Goal: Information Seeking & Learning: Check status

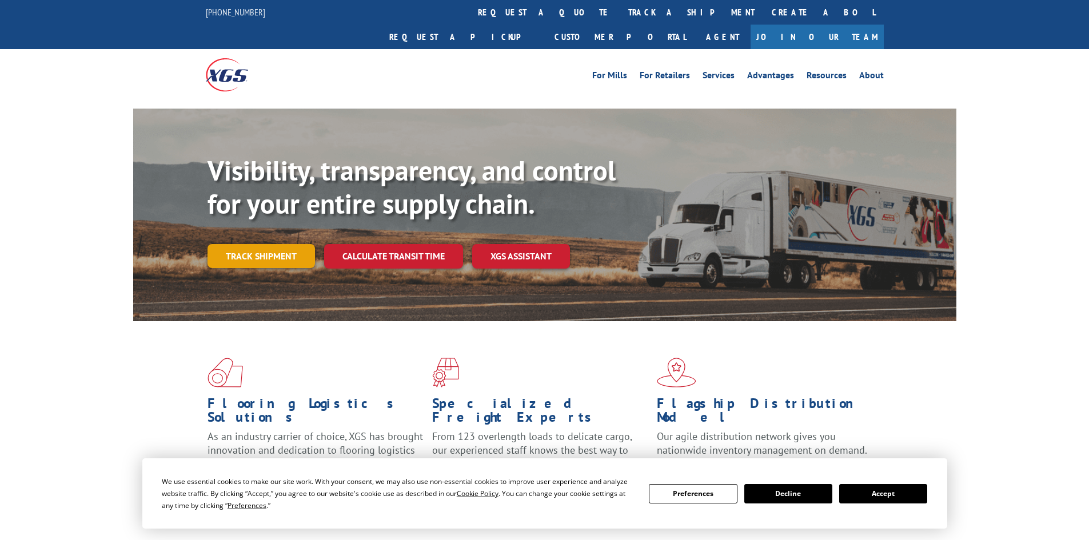
click at [272, 244] on link "Track shipment" at bounding box center [260, 256] width 107 height 24
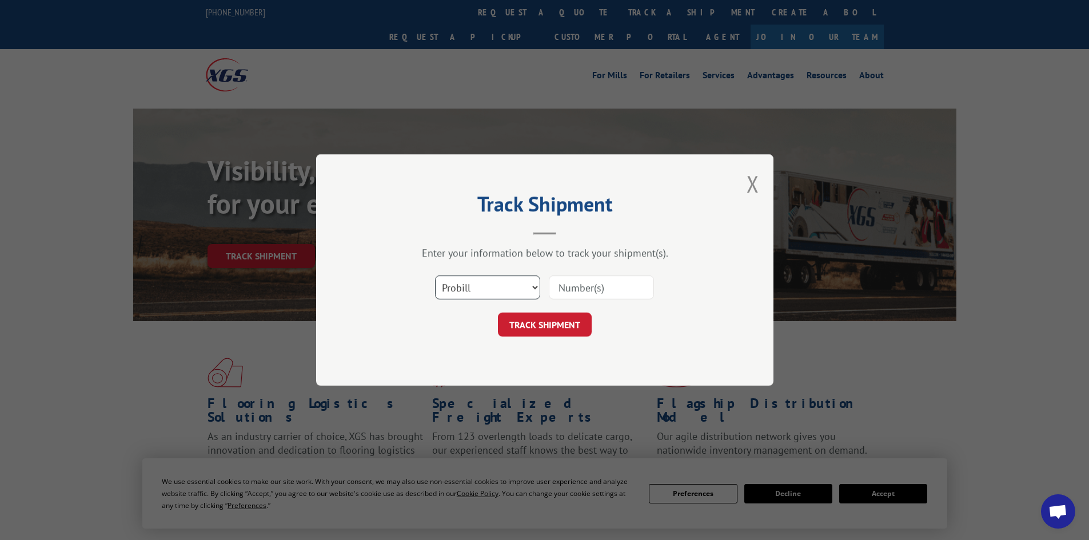
click at [492, 288] on select "Select category... Probill BOL PO" at bounding box center [487, 288] width 105 height 24
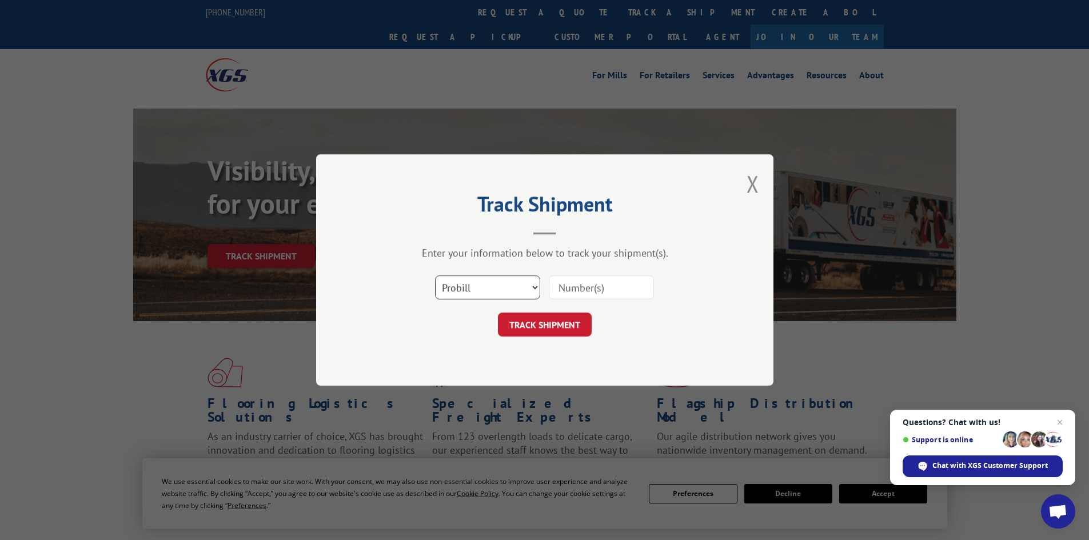
select select "po"
click at [435, 276] on select "Select category... Probill BOL PO" at bounding box center [487, 288] width 105 height 24
click at [580, 290] on input at bounding box center [601, 288] width 105 height 24
paste input "19545626"
type input "19545626"
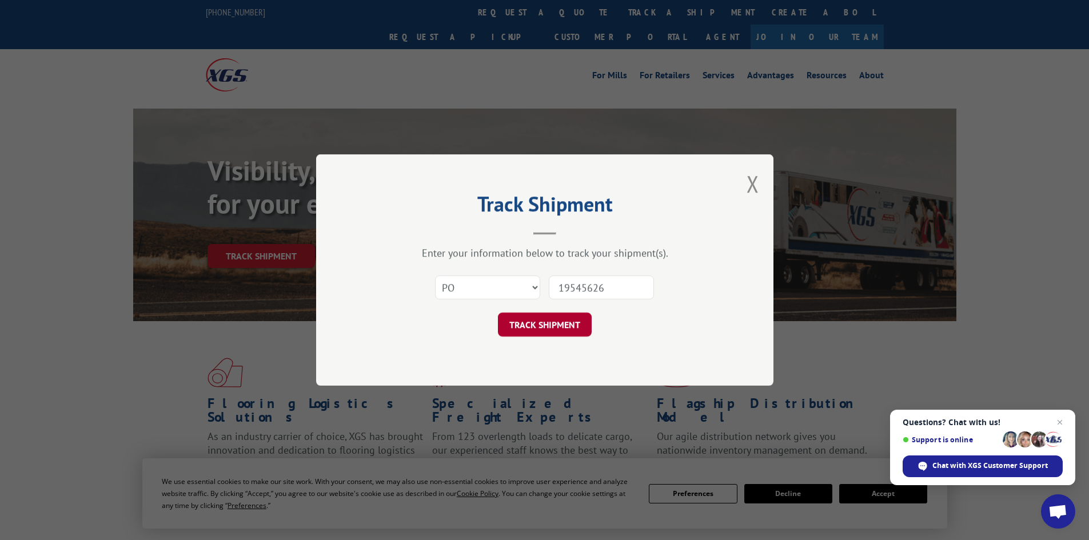
click at [556, 328] on button "TRACK SHIPMENT" at bounding box center [545, 325] width 94 height 24
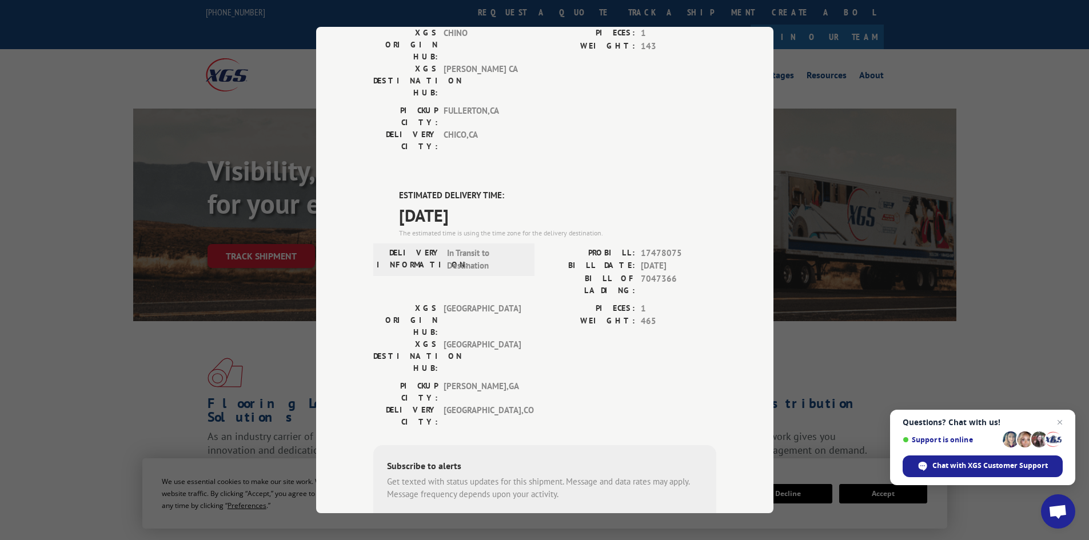
scroll to position [183, 0]
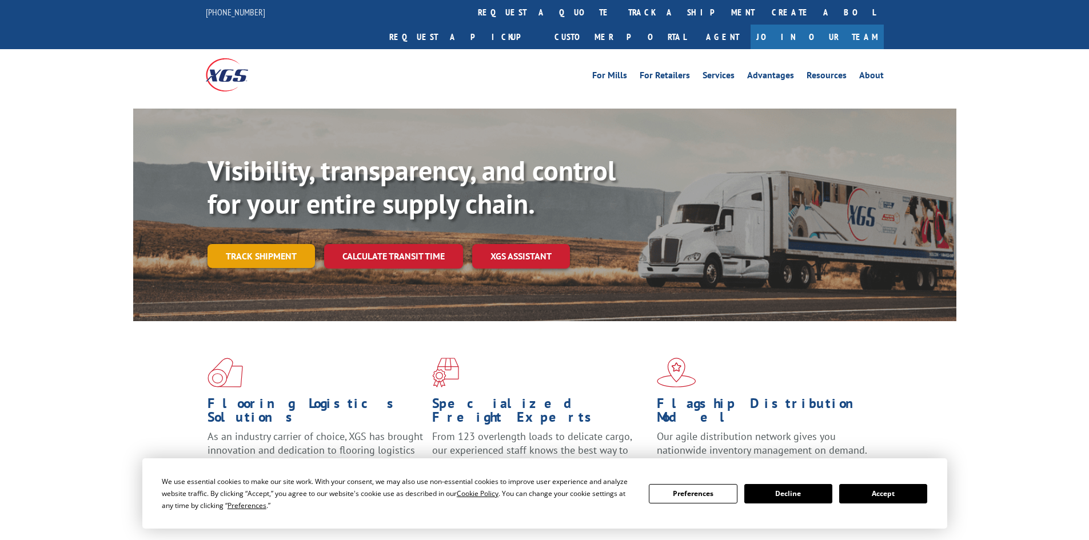
click at [245, 244] on link "Track shipment" at bounding box center [260, 256] width 107 height 24
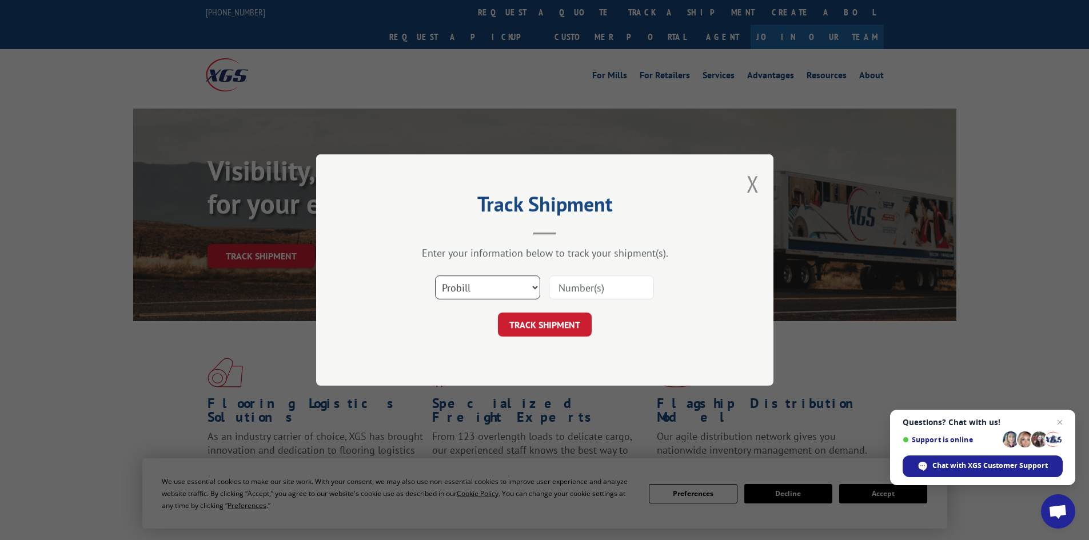
click at [485, 284] on select "Select category... Probill BOL PO" at bounding box center [487, 288] width 105 height 24
select select "po"
click at [435, 276] on select "Select category... Probill BOL PO" at bounding box center [487, 288] width 105 height 24
click at [559, 289] on input at bounding box center [601, 288] width 105 height 24
paste input "19545640"
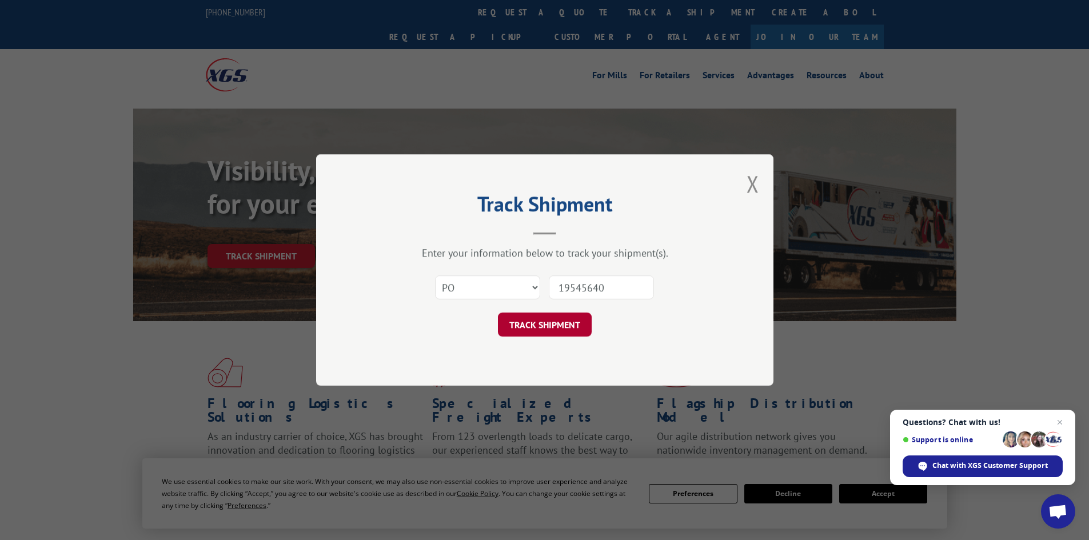
type input "19545640"
click at [552, 325] on button "TRACK SHIPMENT" at bounding box center [545, 325] width 94 height 24
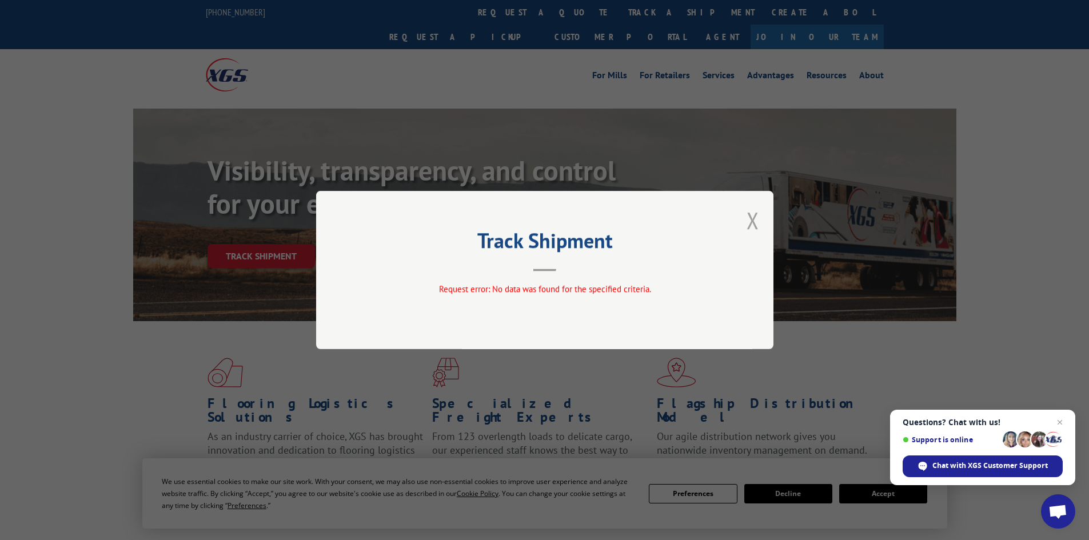
click at [753, 223] on button "Close modal" at bounding box center [752, 220] width 13 height 30
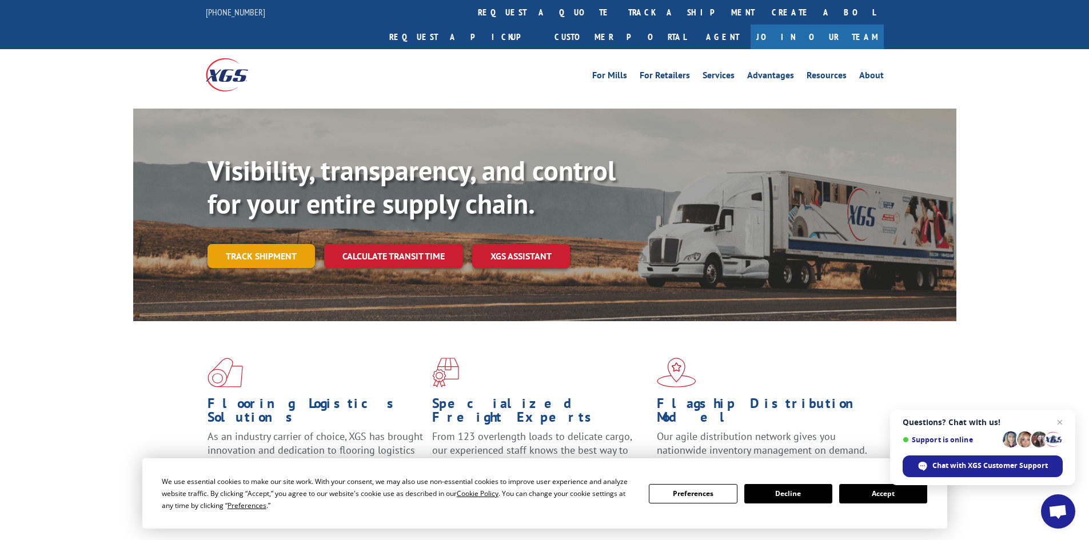
click at [268, 244] on link "Track shipment" at bounding box center [260, 256] width 107 height 24
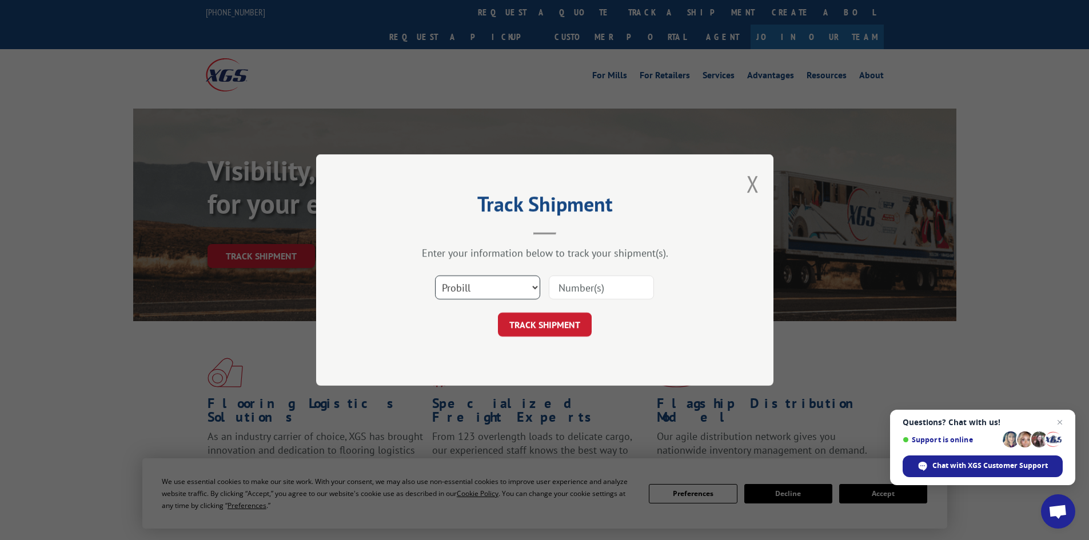
click at [495, 290] on select "Select category... Probill BOL PO" at bounding box center [487, 288] width 105 height 24
select select "po"
click at [435, 276] on select "Select category... Probill BOL PO" at bounding box center [487, 288] width 105 height 24
click at [564, 286] on input at bounding box center [601, 288] width 105 height 24
paste input "19545640"
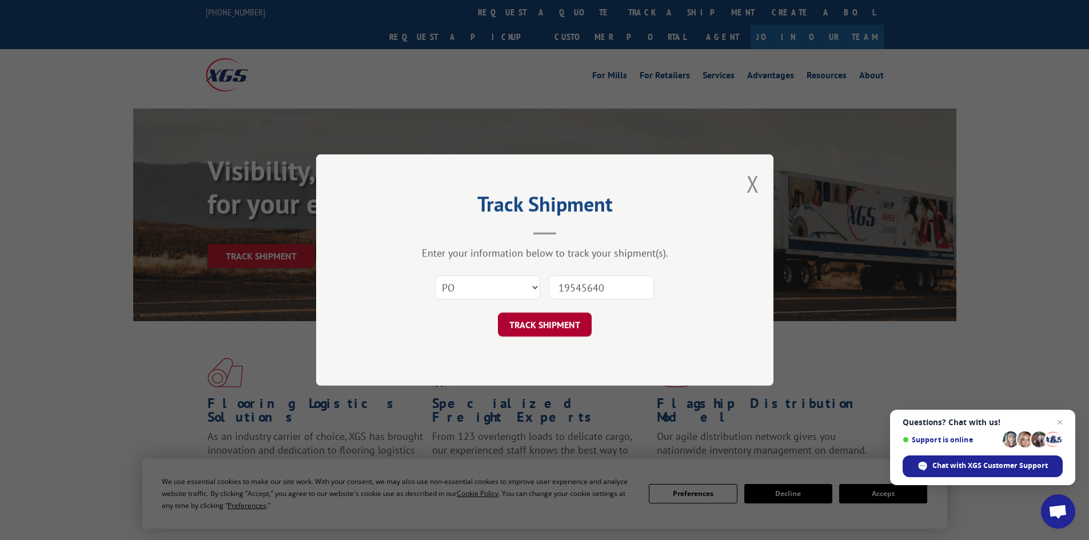
type input "19545640"
click at [566, 322] on button "TRACK SHIPMENT" at bounding box center [545, 325] width 94 height 24
